Goal: Download file/media

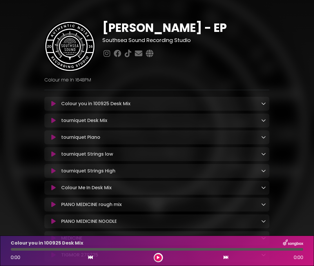
click at [258, 106] on div "Colour you in 100925 Desk Mix Loading Track..." at bounding box center [162, 103] width 207 height 7
click at [138, 101] on div "Colour you in 100925 Desk Mix Loading Track..." at bounding box center [162, 103] width 207 height 7
click at [263, 107] on link at bounding box center [263, 103] width 5 height 7
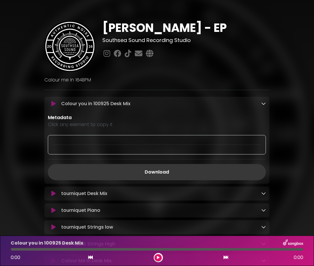
click at [161, 171] on link "Download" at bounding box center [157, 172] width 218 height 16
click at [263, 194] on icon at bounding box center [263, 193] width 5 height 5
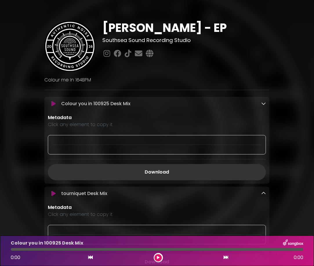
click at [56, 104] on button at bounding box center [53, 104] width 11 height 6
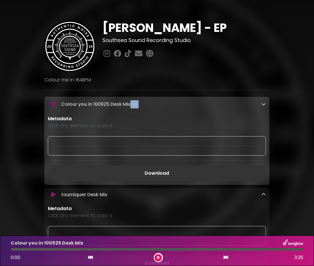
click at [159, 258] on button at bounding box center [157, 257] width 7 height 7
click at [159, 258] on icon at bounding box center [158, 257] width 2 height 3
click at [159, 257] on icon at bounding box center [158, 257] width 2 height 3
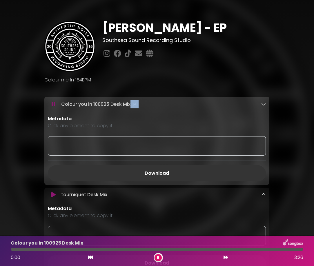
click at [159, 257] on icon at bounding box center [158, 257] width 2 height 3
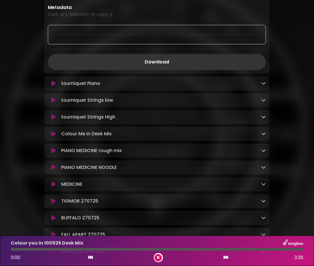
scroll to position [219, 0]
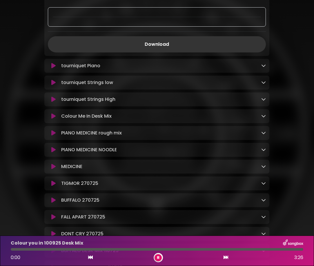
click at [261, 67] on div "tourniquet Piano Loading Track..." at bounding box center [162, 65] width 207 height 7
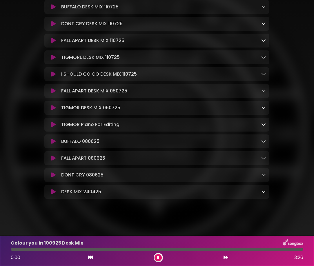
scroll to position [0, 0]
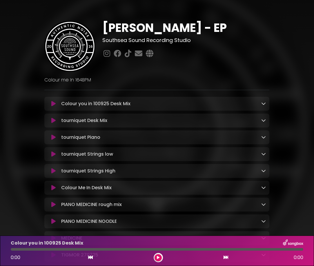
drag, startPoint x: 108, startPoint y: 121, endPoint x: 227, endPoint y: 123, distance: 118.7
click at [239, 123] on div "tourniquet Desk Mix Loading Track..." at bounding box center [162, 120] width 207 height 7
click at [57, 121] on button at bounding box center [53, 121] width 11 height 6
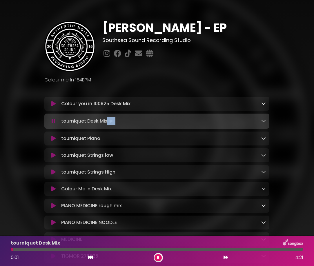
click at [263, 122] on icon at bounding box center [263, 120] width 5 height 5
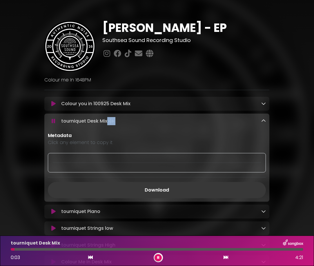
click at [162, 189] on link "Download" at bounding box center [157, 190] width 218 height 16
